Goal: Information Seeking & Learning: Check status

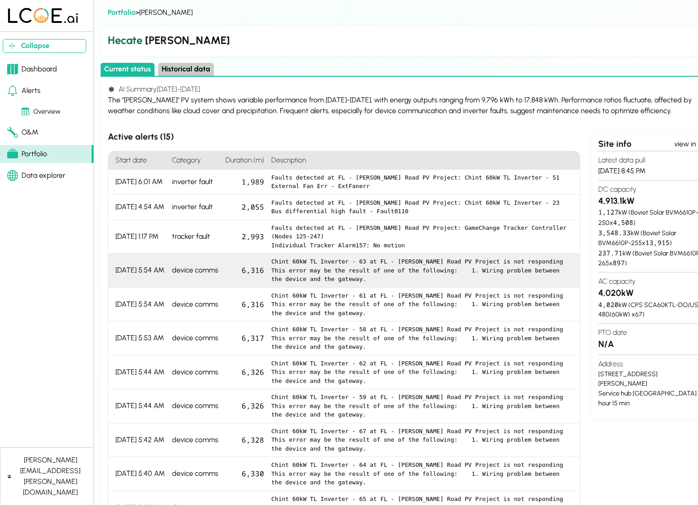
click at [307, 271] on pre "Chint 60kW TL Inverter - 63 at FL - JEA Blair Road PV Project is not responding…" at bounding box center [421, 270] width 301 height 26
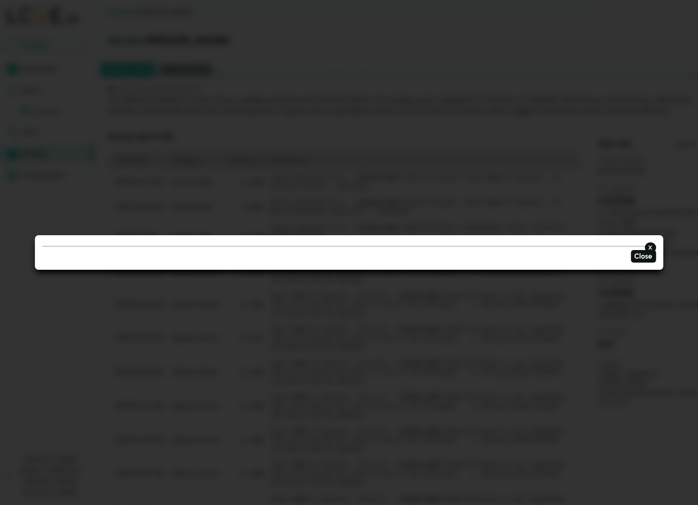
click at [339, 162] on div at bounding box center [349, 252] width 698 height 505
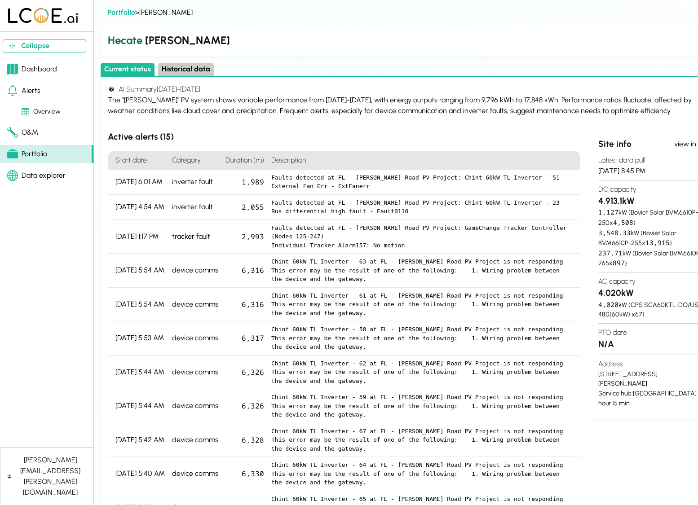
click at [39, 109] on div "Overview" at bounding box center [41, 112] width 39 height 10
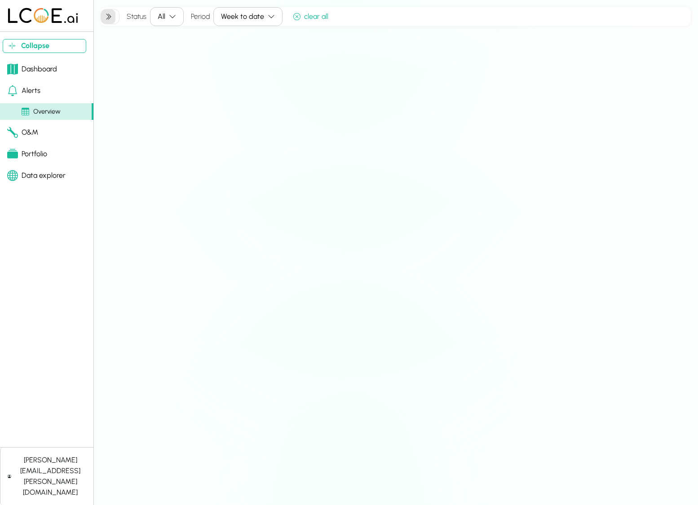
click at [241, 18] on div "Week to date" at bounding box center [242, 16] width 43 height 11
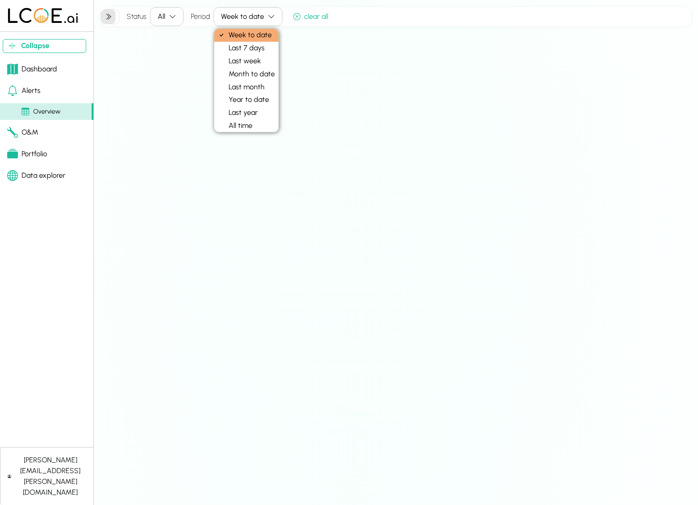
drag, startPoint x: 157, startPoint y: 62, endPoint x: 122, endPoint y: 94, distance: 47.1
click at [157, 63] on div "Status All Period Week to date clear all" at bounding box center [396, 252] width 590 height 491
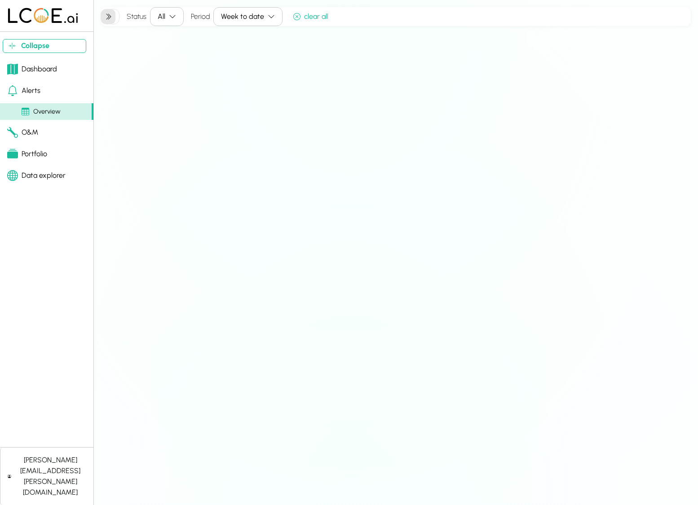
click at [62, 98] on link "Alerts" at bounding box center [46, 91] width 93 height 18
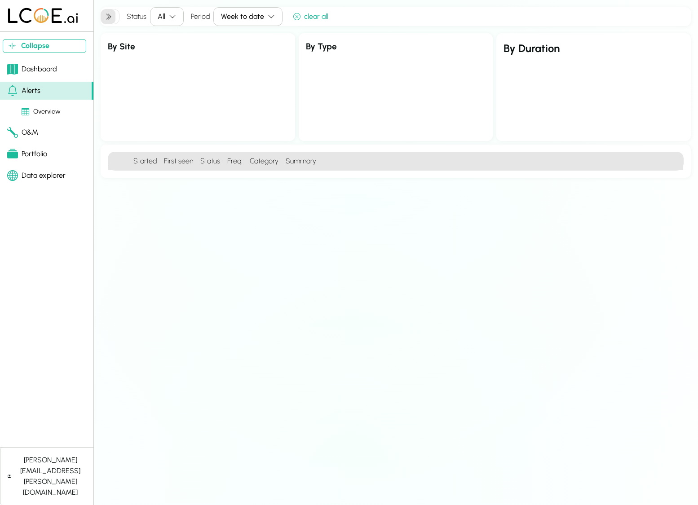
drag, startPoint x: 108, startPoint y: 17, endPoint x: 119, endPoint y: 17, distance: 11.2
click at [108, 17] on icon at bounding box center [108, 16] width 7 height 7
click at [300, 16] on div "clear all" at bounding box center [310, 16] width 35 height 11
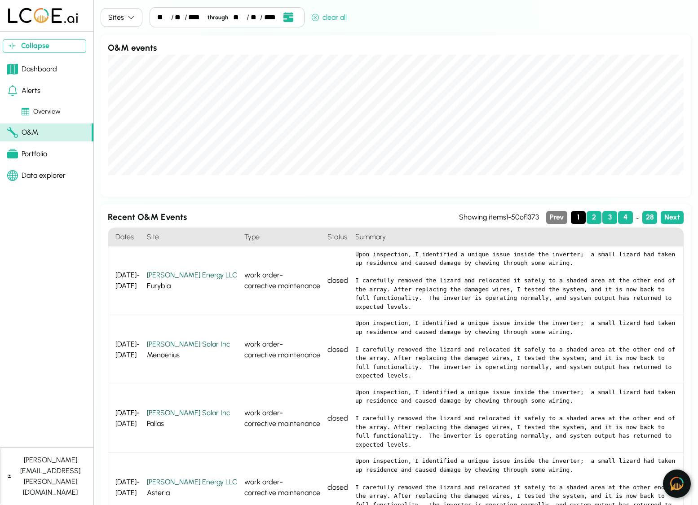
click at [35, 155] on div "Portfolio" at bounding box center [27, 154] width 40 height 11
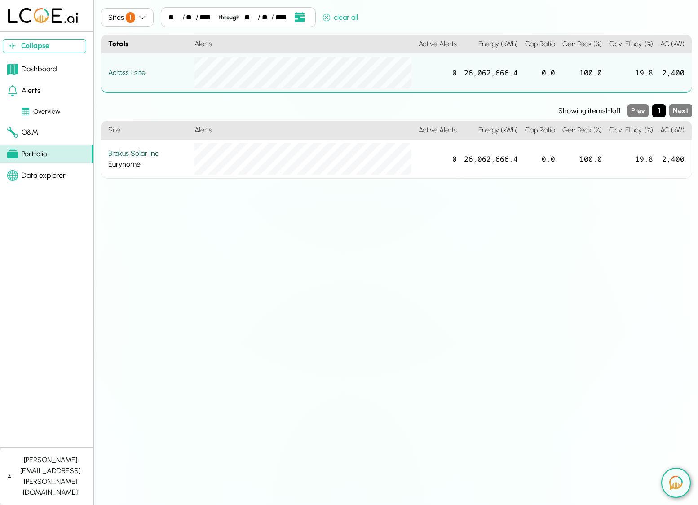
click at [144, 19] on icon "button" at bounding box center [142, 17] width 7 height 7
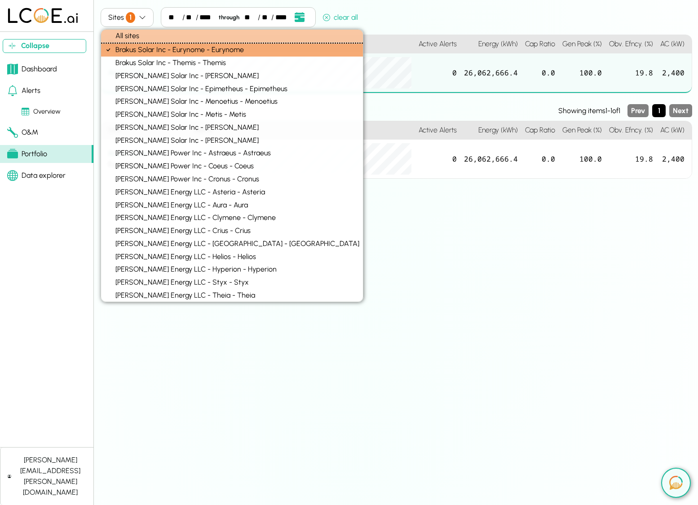
drag, startPoint x: 143, startPoint y: 33, endPoint x: 146, endPoint y: 36, distance: 4.8
click at [143, 33] on div "All sites" at bounding box center [232, 36] width 262 height 13
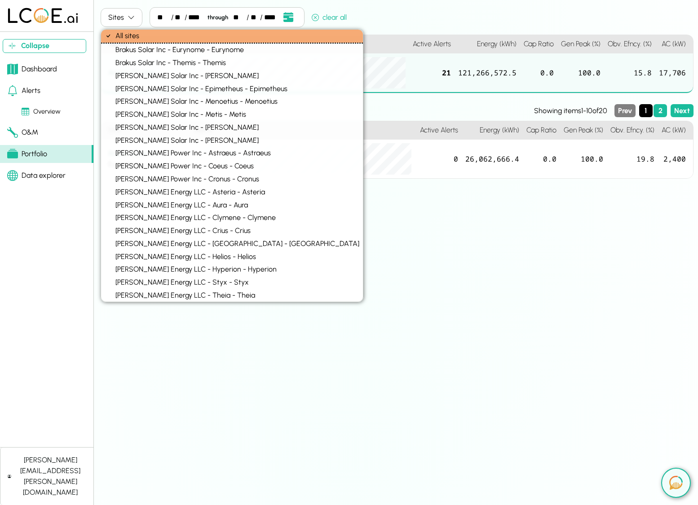
click at [547, 341] on div "Sites ** / ** / **** through ** / ** / **** Event Date, [DATE] [DATE] S M T W T…" at bounding box center [397, 252] width 593 height 491
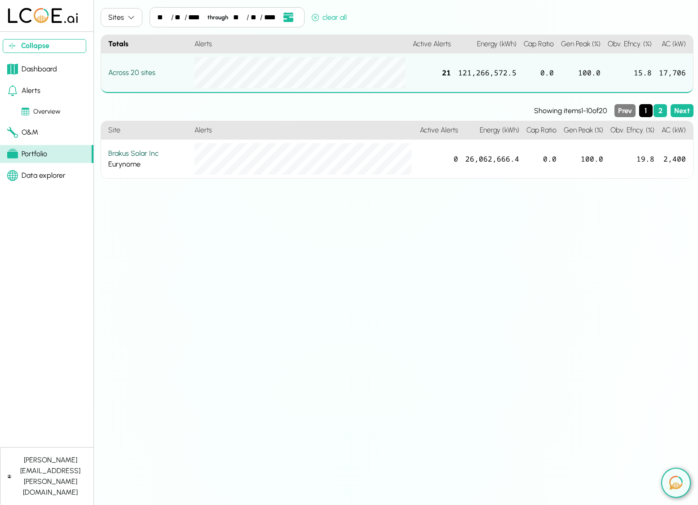
click at [124, 71] on div "Across 20 sites" at bounding box center [147, 72] width 79 height 11
click at [131, 9] on button "Sites" at bounding box center [122, 17] width 42 height 19
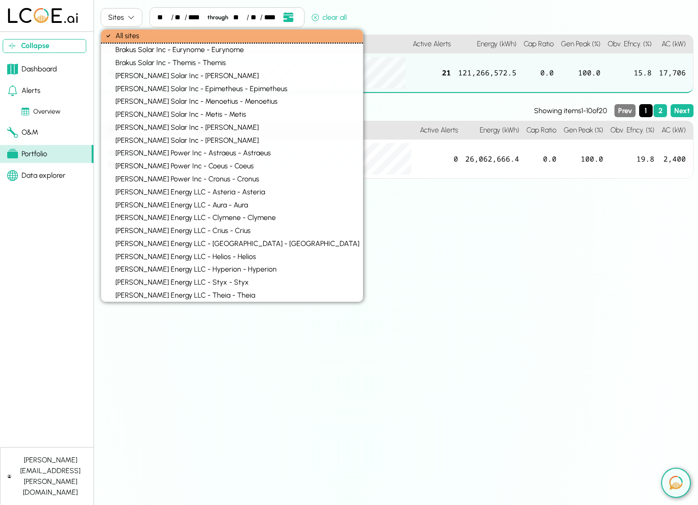
click at [135, 38] on div "All sites" at bounding box center [232, 36] width 262 height 13
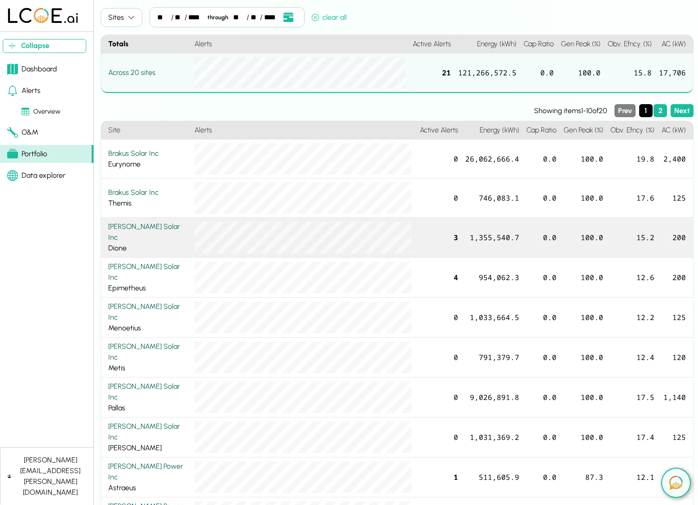
click at [137, 241] on div "Kulas Solar Inc Dione" at bounding box center [147, 237] width 79 height 32
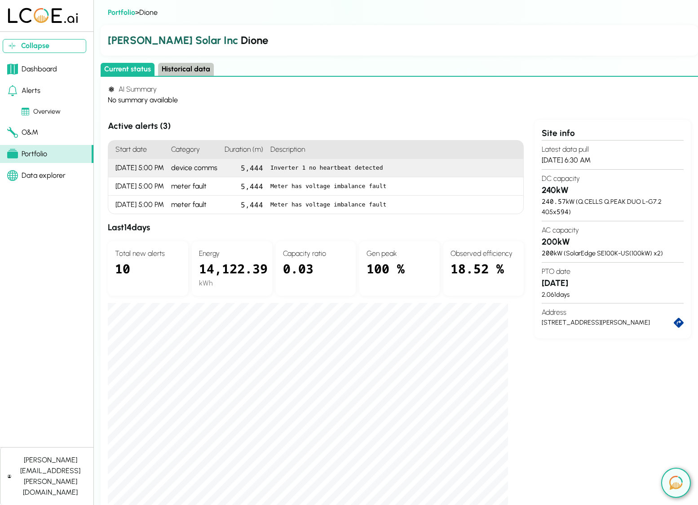
click at [343, 164] on pre "Inverter 1 no heartbeat detected" at bounding box center [393, 167] width 246 height 9
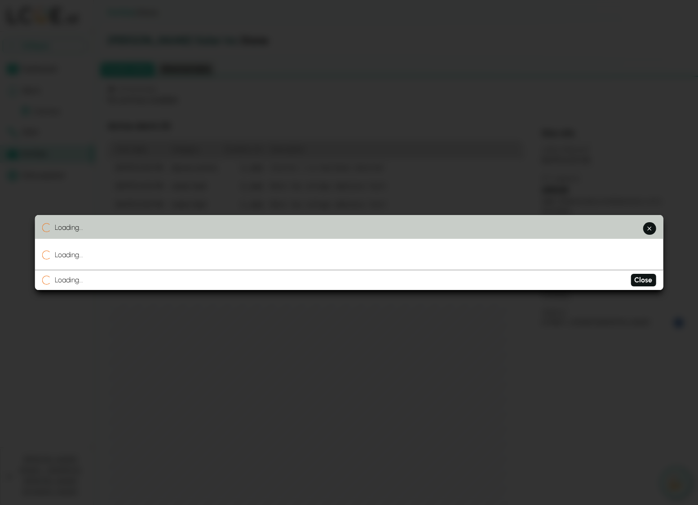
click at [350, 127] on div at bounding box center [349, 252] width 698 height 505
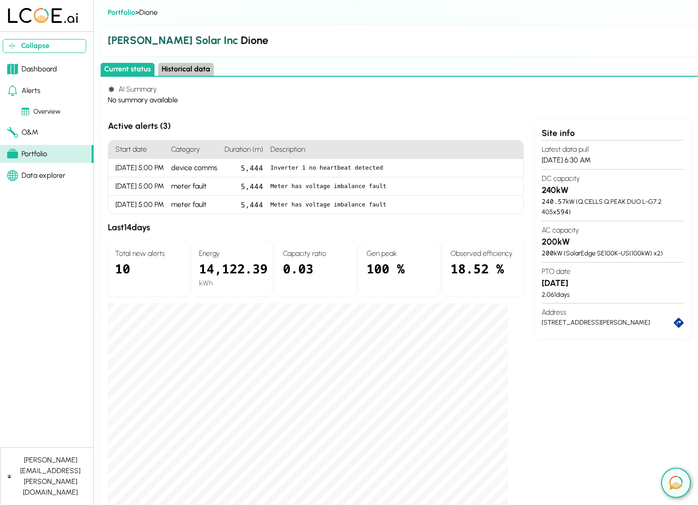
click at [23, 92] on div "Alerts" at bounding box center [23, 90] width 33 height 11
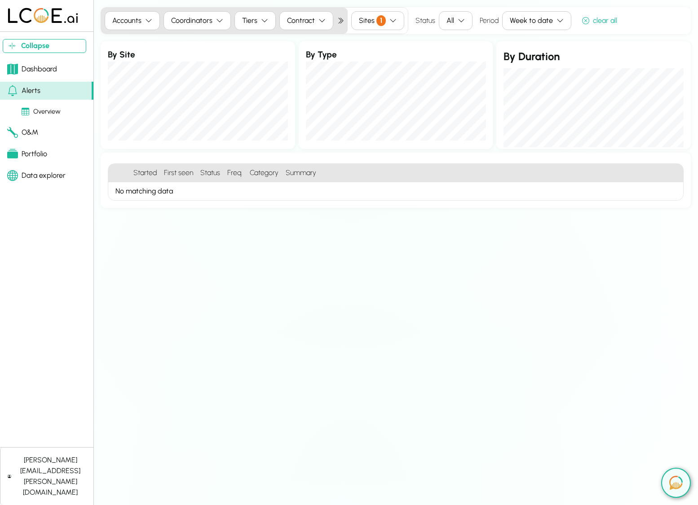
click at [377, 21] on span "1" at bounding box center [380, 20] width 9 height 11
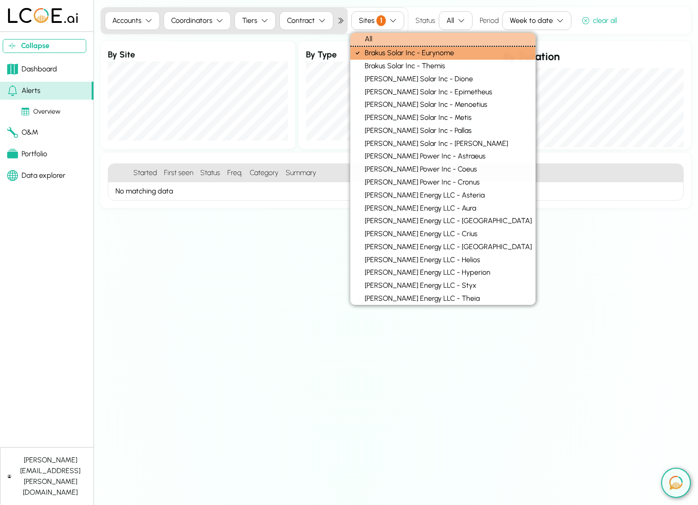
click at [378, 38] on div "All" at bounding box center [442, 39] width 185 height 13
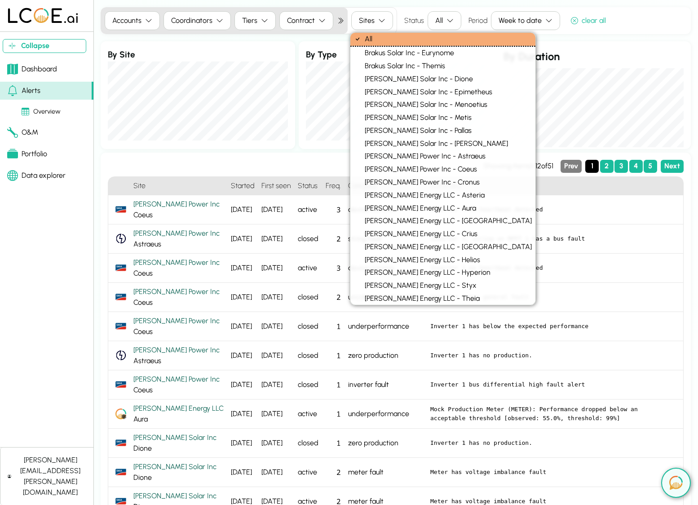
click at [33, 242] on section "Dashboard Alerts Overview O&M Portfolio Data explorer" at bounding box center [46, 252] width 93 height 391
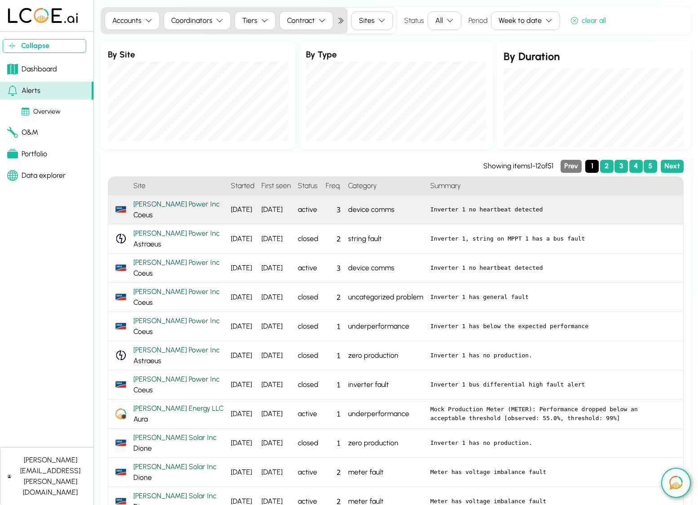
click at [322, 210] on div "3" at bounding box center [333, 209] width 22 height 29
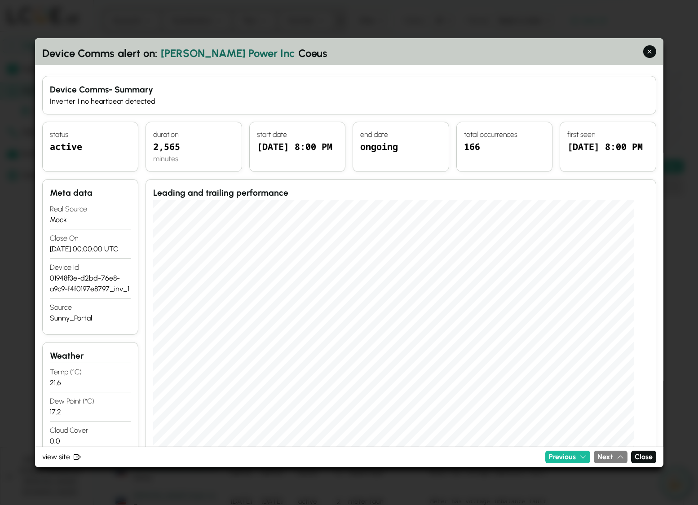
click at [18, 250] on div at bounding box center [349, 252] width 698 height 505
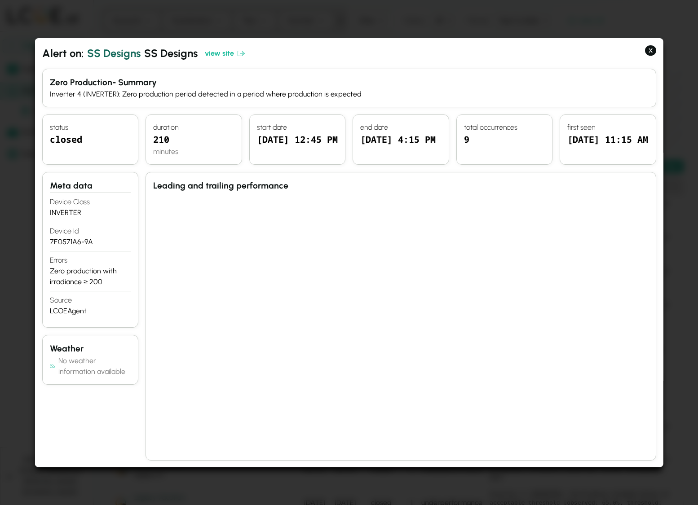
click at [350, 29] on div at bounding box center [349, 252] width 698 height 505
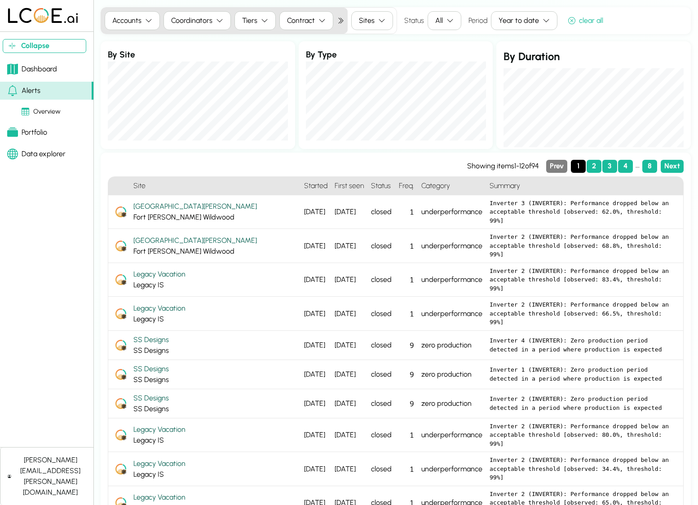
click at [39, 90] on div "Alerts" at bounding box center [23, 90] width 33 height 11
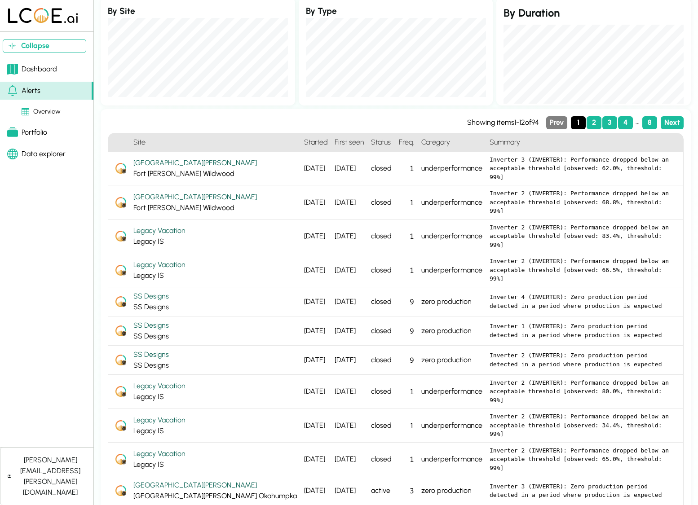
scroll to position [55, 0]
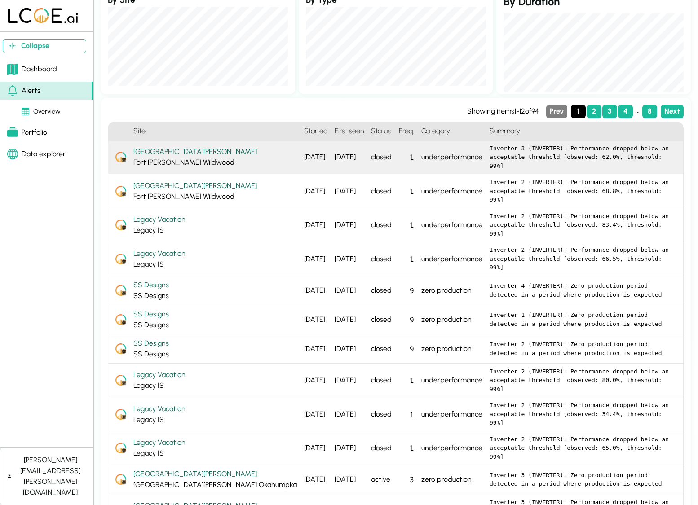
click at [418, 159] on div "underperformance" at bounding box center [452, 158] width 68 height 34
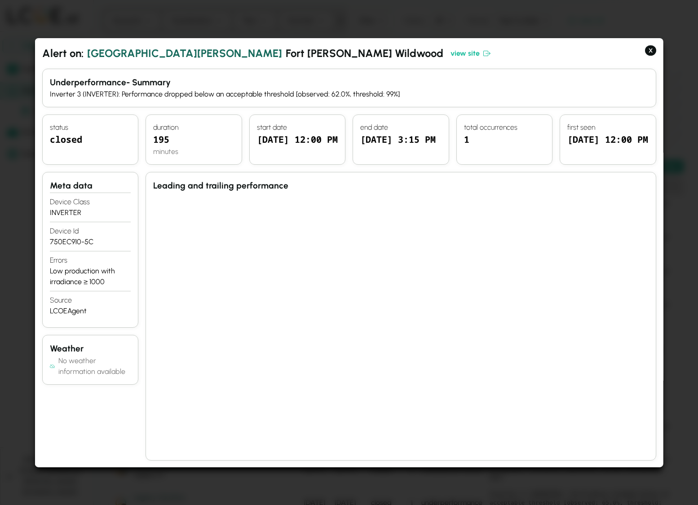
click at [489, 27] on div at bounding box center [349, 252] width 698 height 505
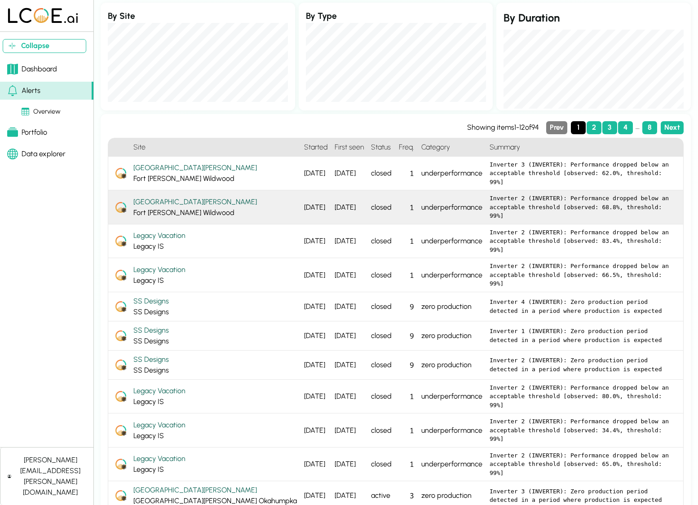
scroll to position [55, 0]
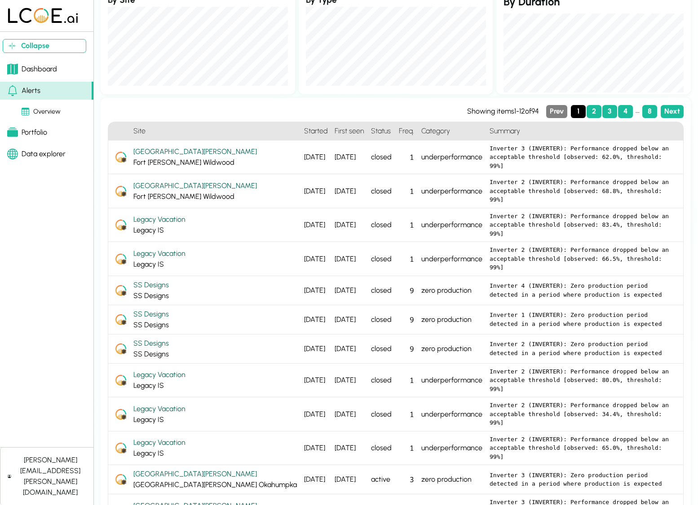
click at [418, 305] on div "zero production" at bounding box center [452, 319] width 68 height 29
